Goal: Share content

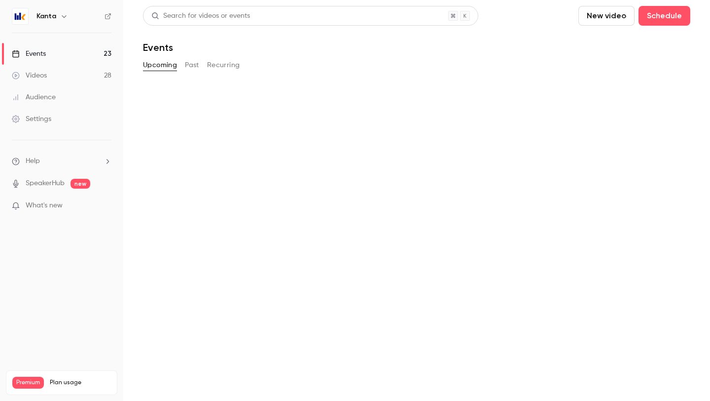
click at [220, 63] on button "Recurring" at bounding box center [223, 65] width 33 height 16
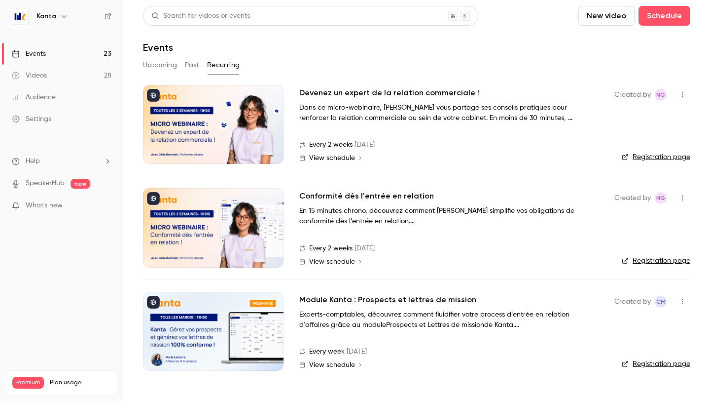
click at [414, 301] on h2 "Module Kanta : Prospects et lettres de mission" at bounding box center [387, 299] width 177 height 12
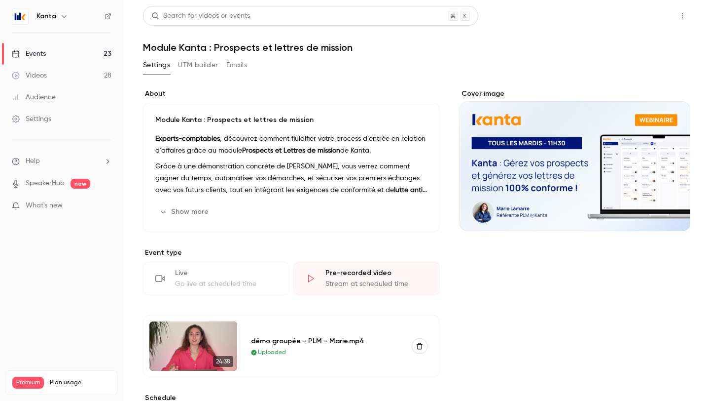
click at [652, 17] on button "Share" at bounding box center [647, 16] width 39 height 20
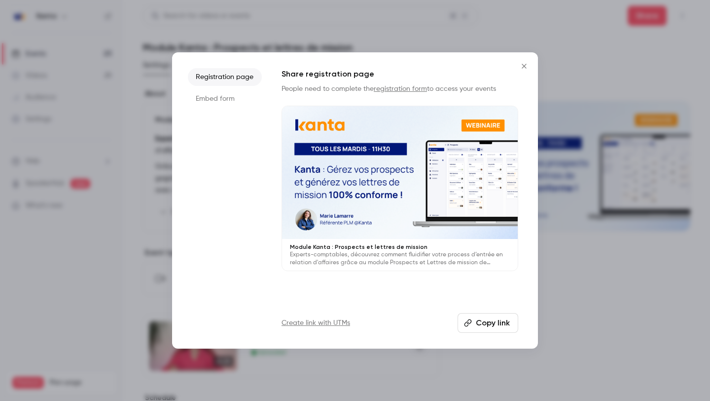
click at [508, 328] on button "Copy link" at bounding box center [488, 323] width 61 height 20
